Goal: Task Accomplishment & Management: Complete application form

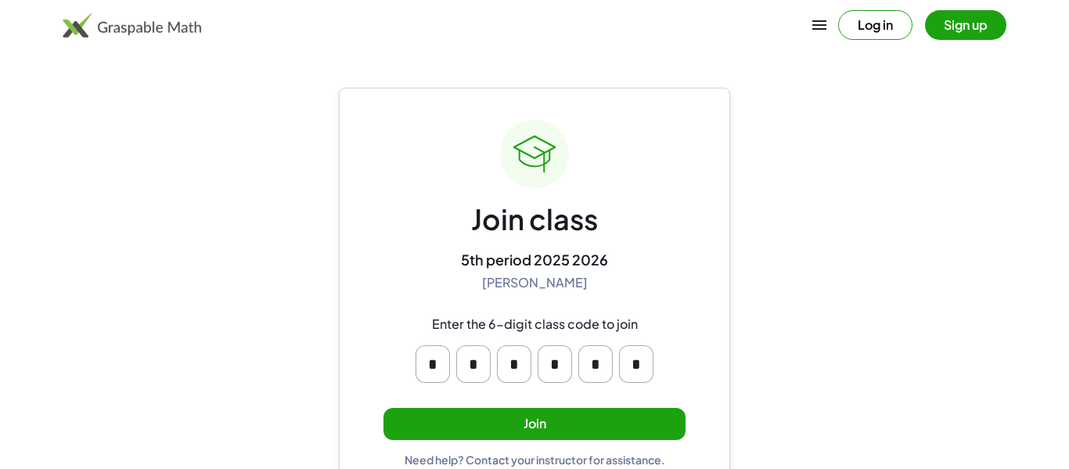
scroll to position [30, 0]
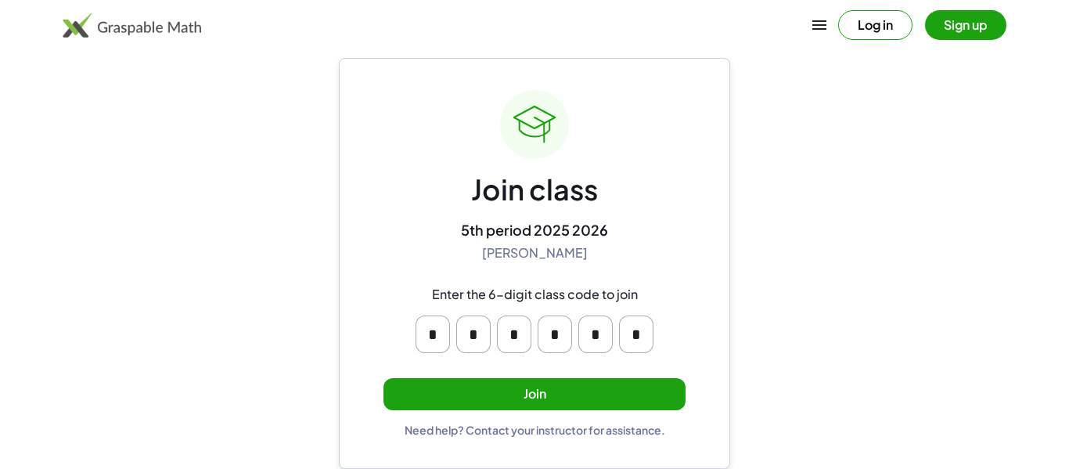
click at [526, 400] on button "Join" at bounding box center [534, 394] width 302 height 32
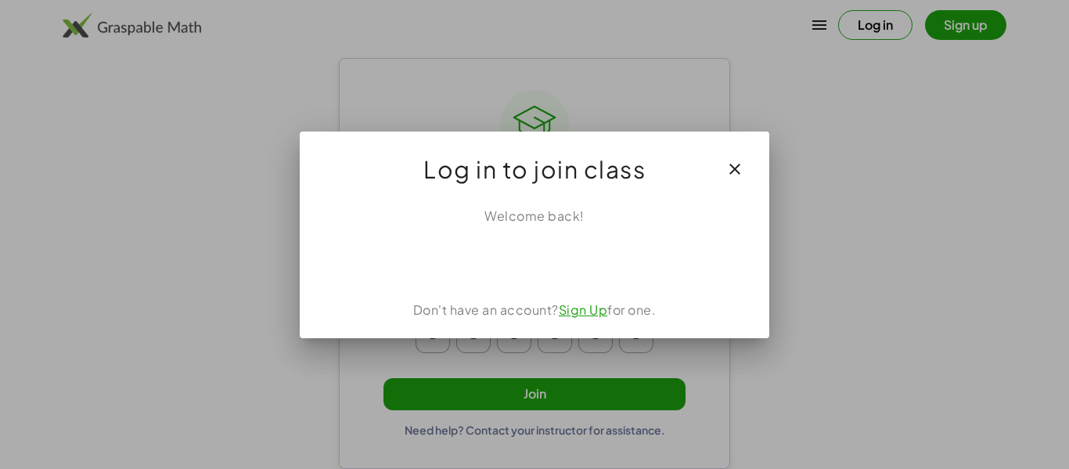
click at [730, 164] on icon "button" at bounding box center [734, 169] width 19 height 19
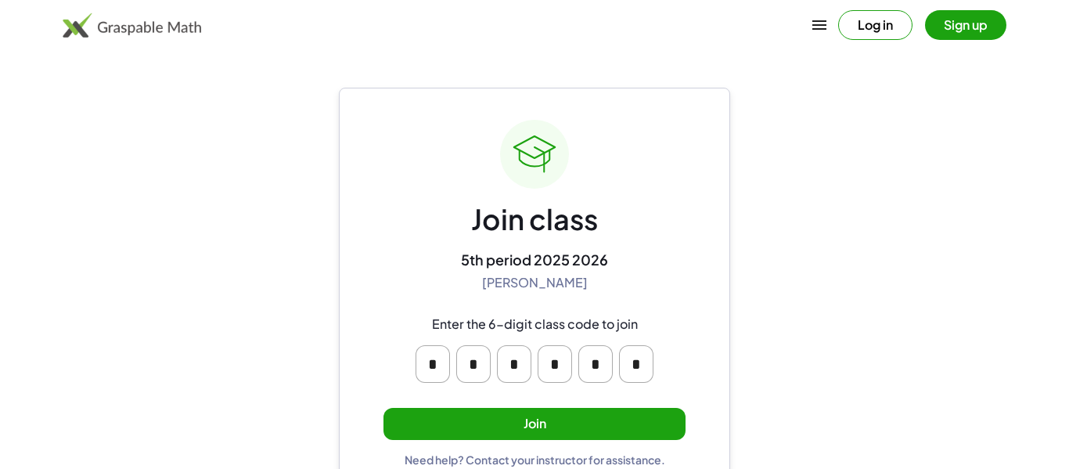
scroll to position [30, 0]
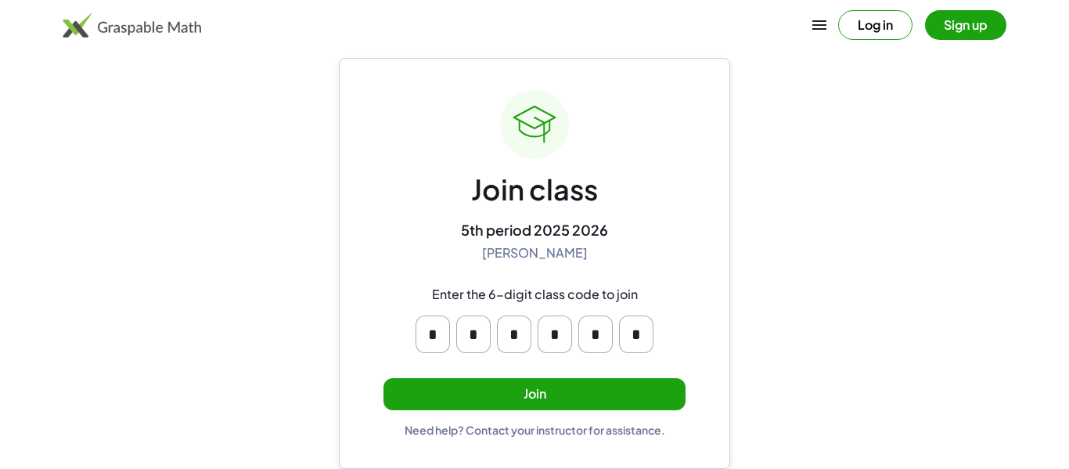
click at [444, 333] on input "*" at bounding box center [432, 334] width 34 height 38
click at [483, 336] on input "*" at bounding box center [473, 334] width 34 height 38
type input "*"
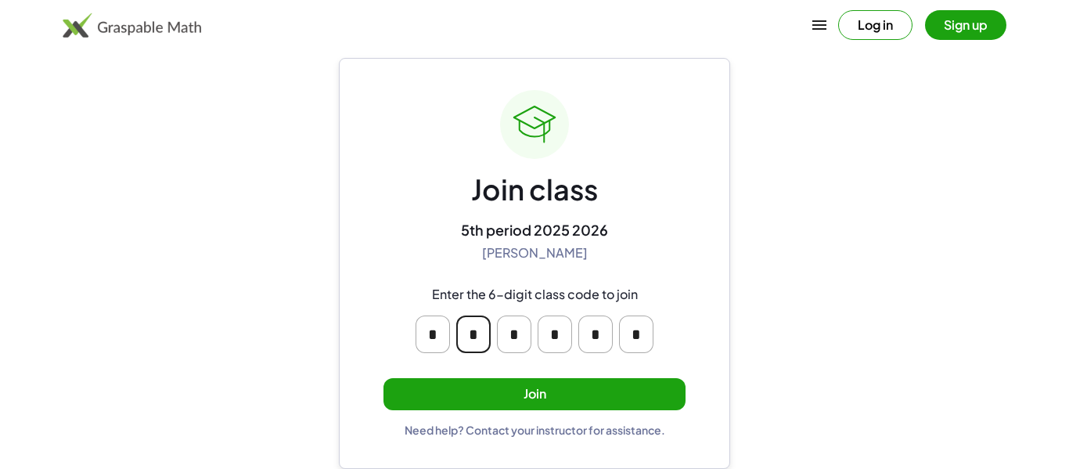
type input "*"
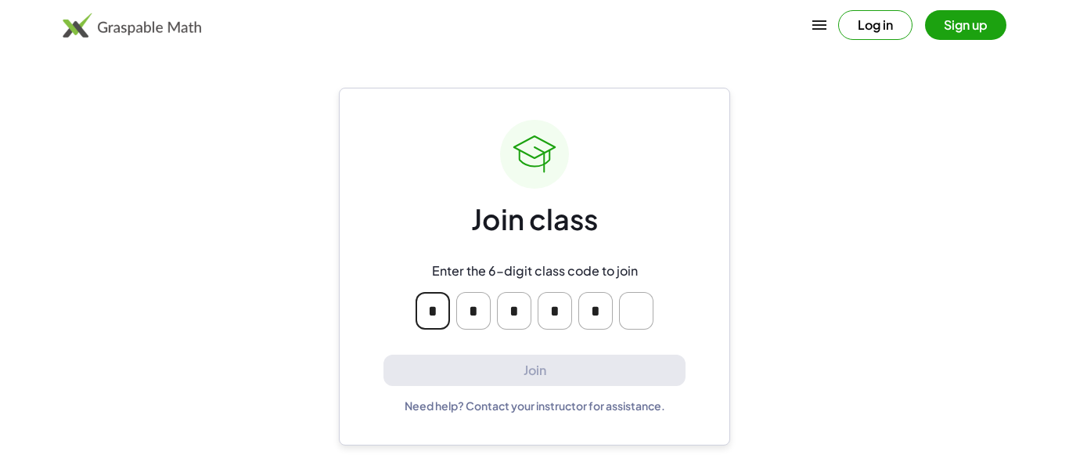
scroll to position [0, 0]
click at [447, 318] on input "*" at bounding box center [432, 311] width 34 height 38
type input "*"
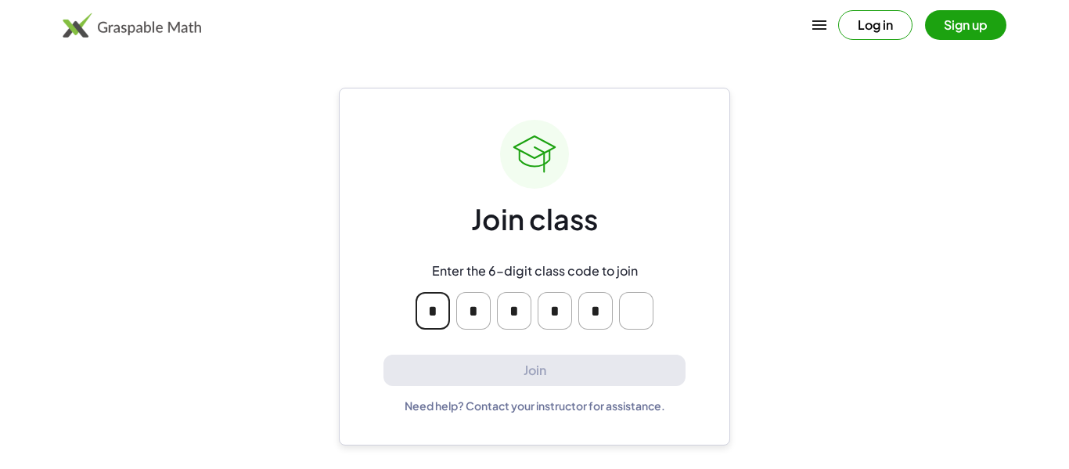
type input "*"
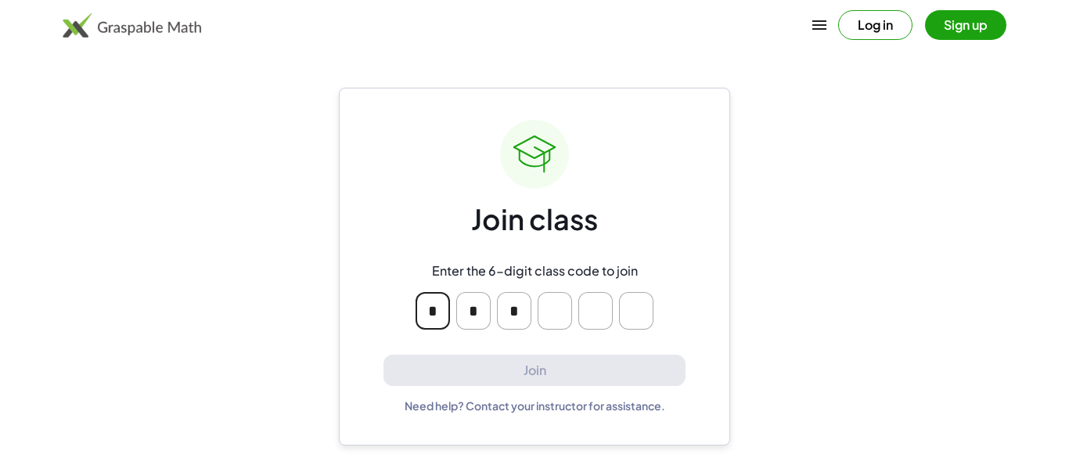
type input "*"
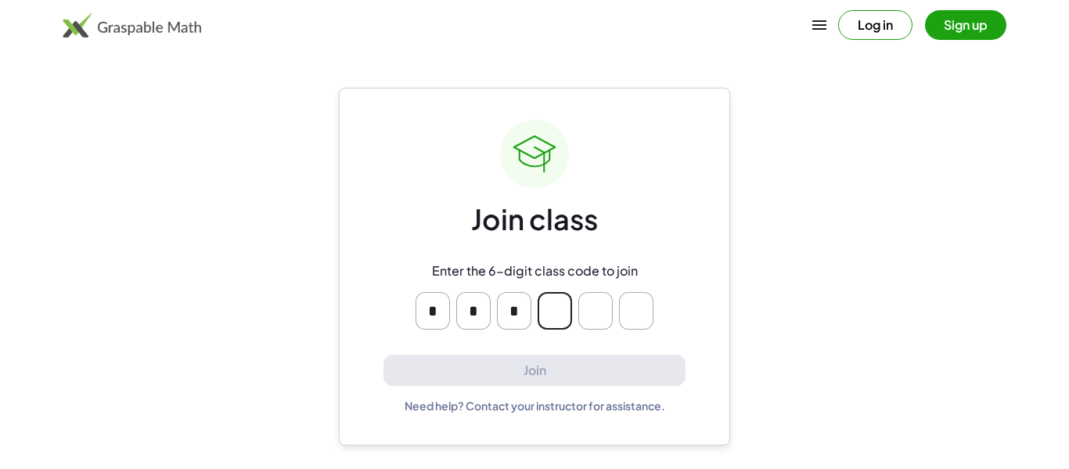
type input "*"
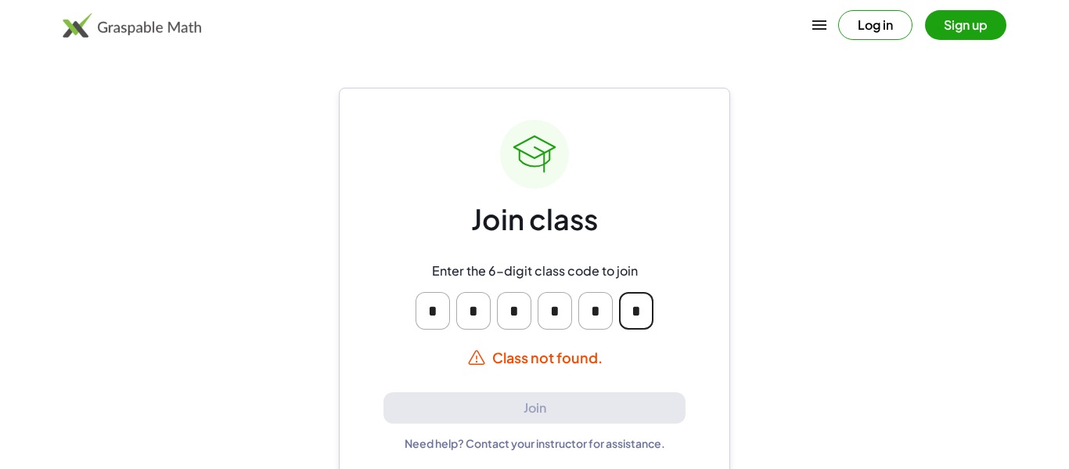
type input "*"
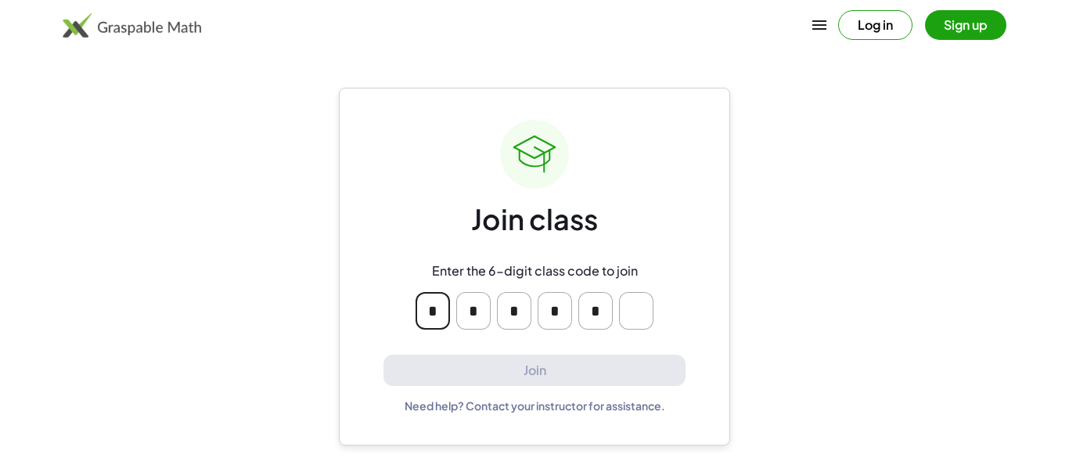
type input "*"
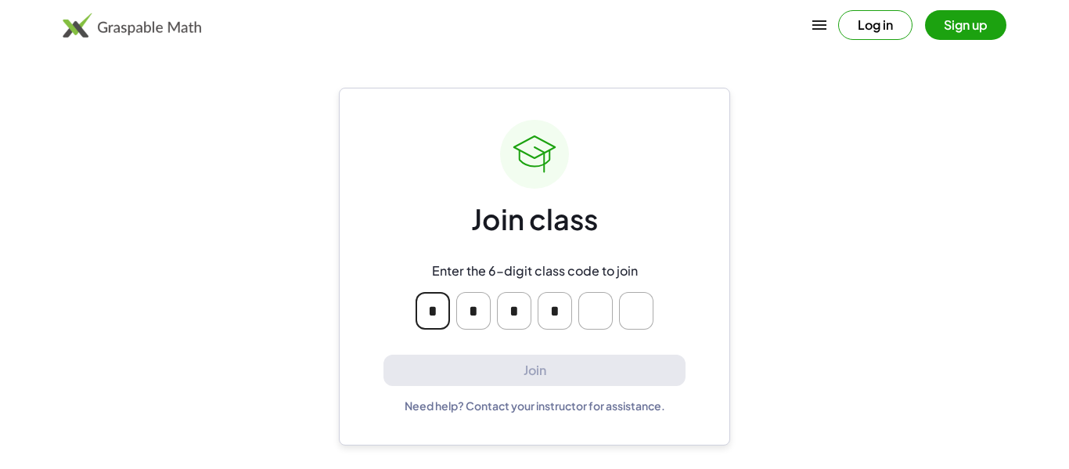
type input "*"
